Goal: Task Accomplishment & Management: Manage account settings

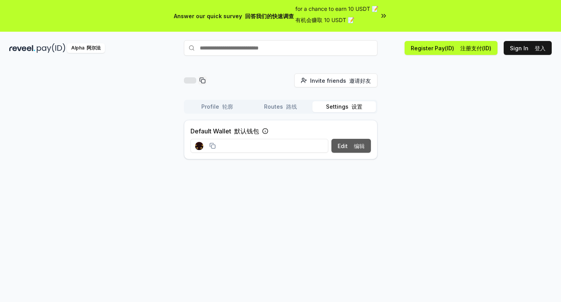
click at [355, 146] on font "编辑" at bounding box center [359, 146] width 11 height 7
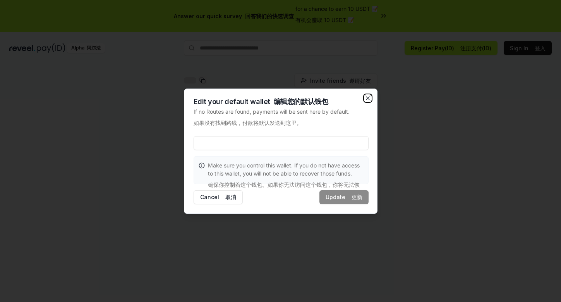
click at [365, 98] on icon "button" at bounding box center [368, 98] width 6 height 6
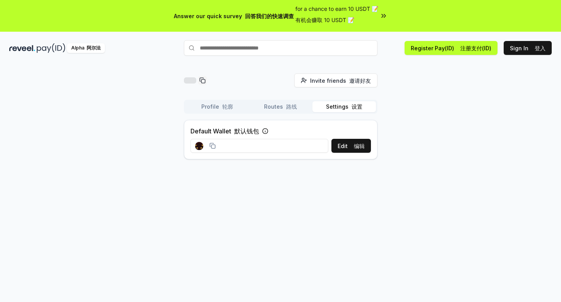
click at [212, 146] on icon at bounding box center [212, 146] width 6 height 6
click at [344, 146] on button "Edit 编辑" at bounding box center [350, 146] width 39 height 14
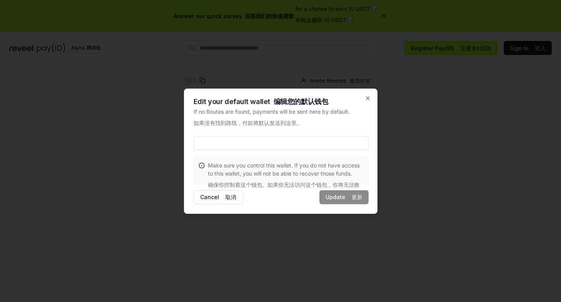
click at [284, 149] on input at bounding box center [281, 143] width 175 height 14
click at [224, 193] on button "Cancel 取消" at bounding box center [218, 197] width 49 height 14
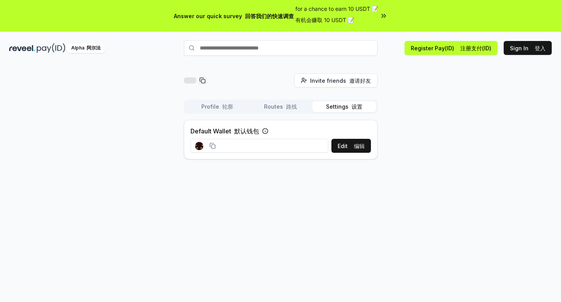
click at [286, 113] on div "Profile 轮廓 Routes 路线 Settings 设置" at bounding box center [281, 107] width 194 height 14
click at [280, 105] on button "Routes 路线" at bounding box center [280, 106] width 63 height 11
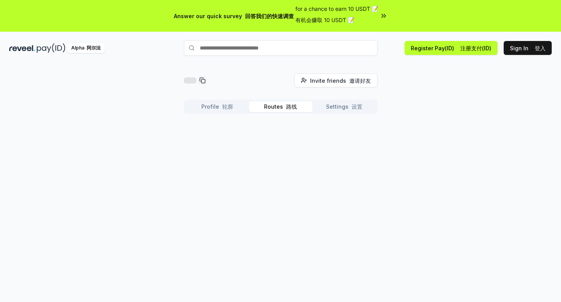
click at [222, 101] on div "Profile 轮廓 Routes 路线 Settings 设置" at bounding box center [281, 107] width 194 height 14
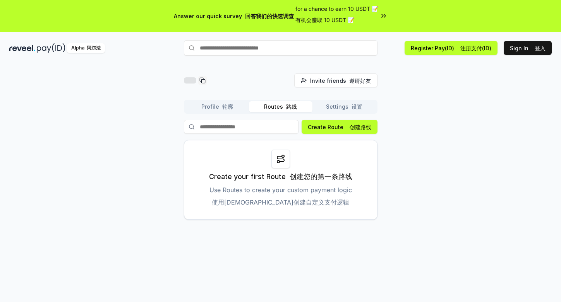
click at [341, 101] on div "Profile 轮廓 Routes 路线 Settings 设置" at bounding box center [281, 107] width 194 height 14
click at [339, 104] on button "Settings 设置" at bounding box center [343, 106] width 63 height 11
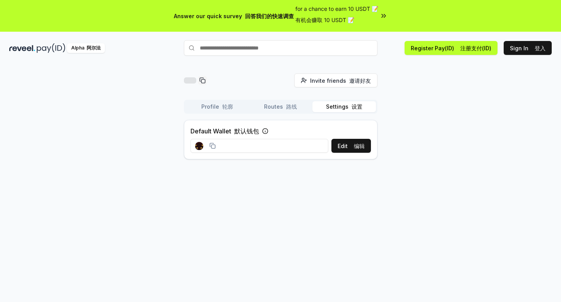
click at [265, 131] on icon at bounding box center [265, 131] width 6 height 6
click at [442, 48] on button "Register Pay(ID) 注册支付(ID)" at bounding box center [450, 48] width 93 height 14
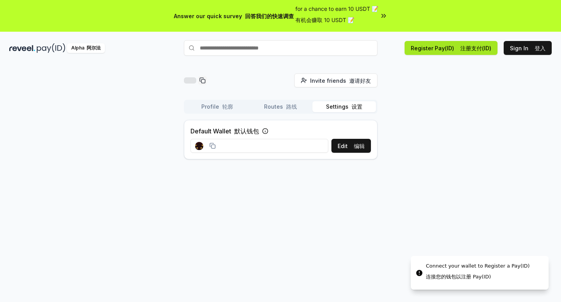
click at [442, 48] on button "Register Pay(ID) 注册支付(ID)" at bounding box center [450, 48] width 93 height 14
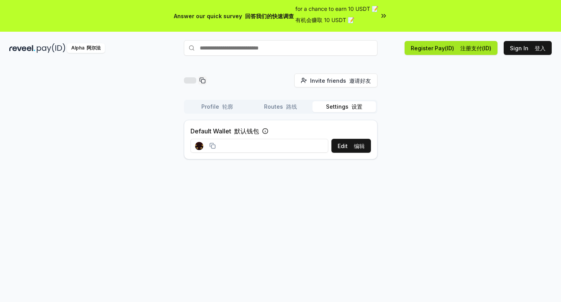
click at [442, 48] on button "Register Pay(ID) 注册支付(ID)" at bounding box center [450, 48] width 93 height 14
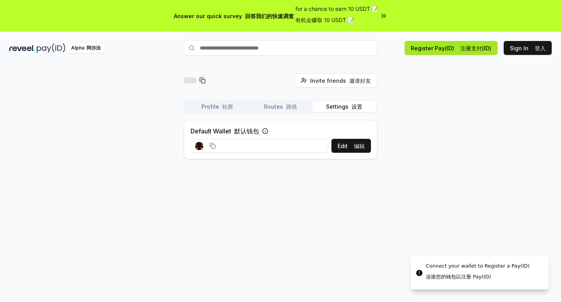
click at [442, 48] on button "Register Pay(ID) 注册支付(ID)" at bounding box center [450, 48] width 93 height 14
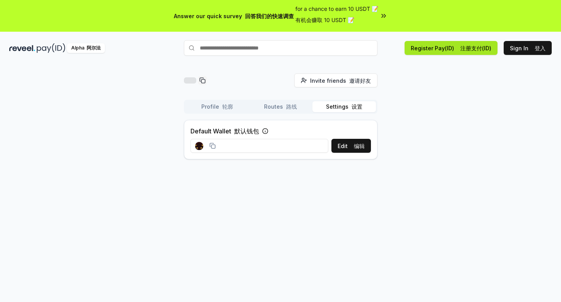
click at [455, 51] on button "Register Pay(ID) 注册支付(ID)" at bounding box center [450, 48] width 93 height 14
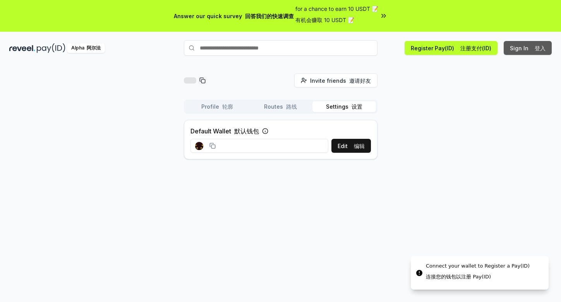
click at [535, 46] on font "登入" at bounding box center [539, 48] width 11 height 7
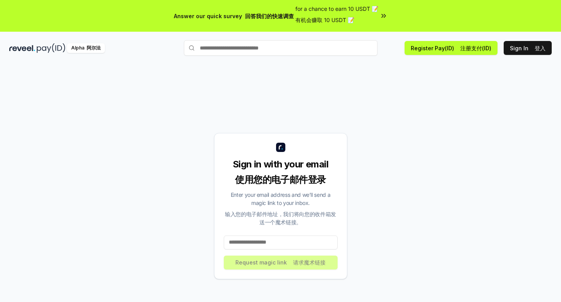
click at [517, 92] on div "Sign in with your email 使用您的电子邮件登录 Enter your email address and we’ll send a ma…" at bounding box center [280, 206] width 542 height 265
click at [36, 50] on div "Alpha 阿尔法" at bounding box center [96, 48] width 175 height 10
